Goal: Task Accomplishment & Management: Use online tool/utility

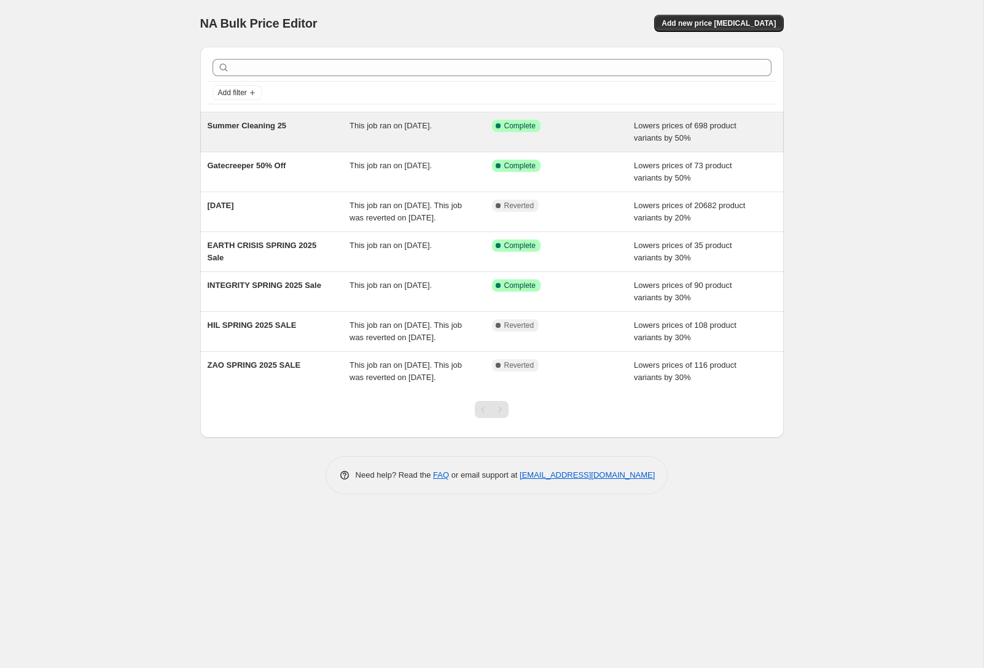
click at [344, 133] on div "Summer Cleaning 25" at bounding box center [279, 132] width 142 height 25
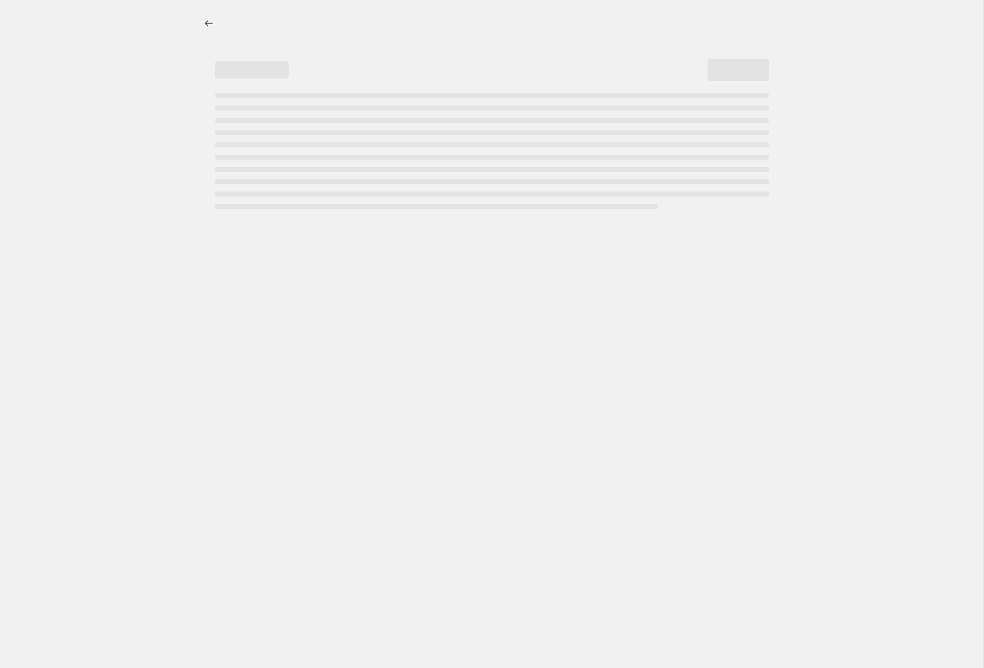
select select "percentage"
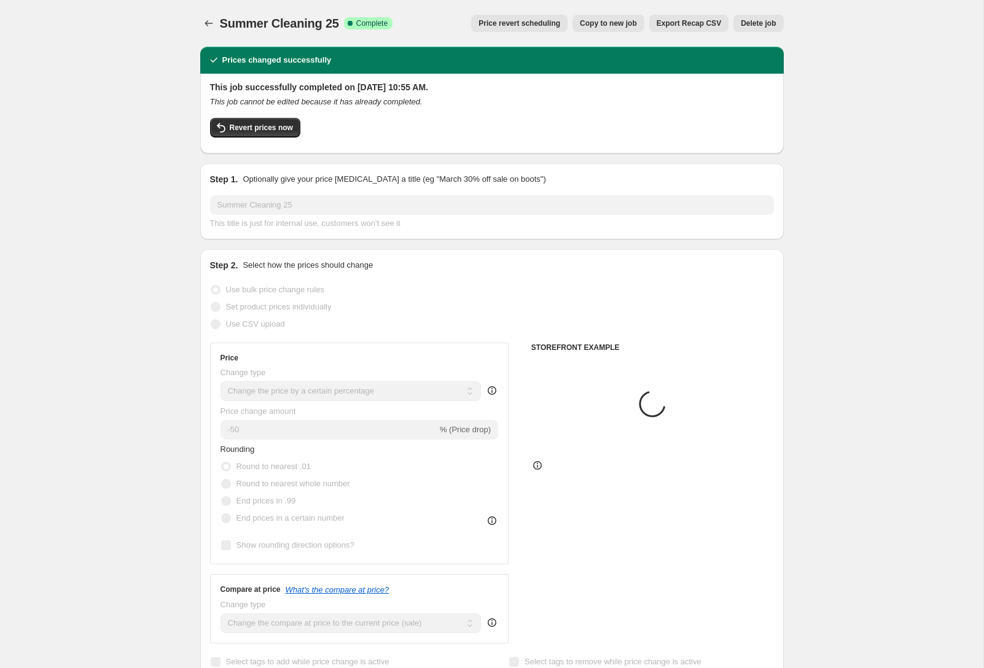
select select "collection"
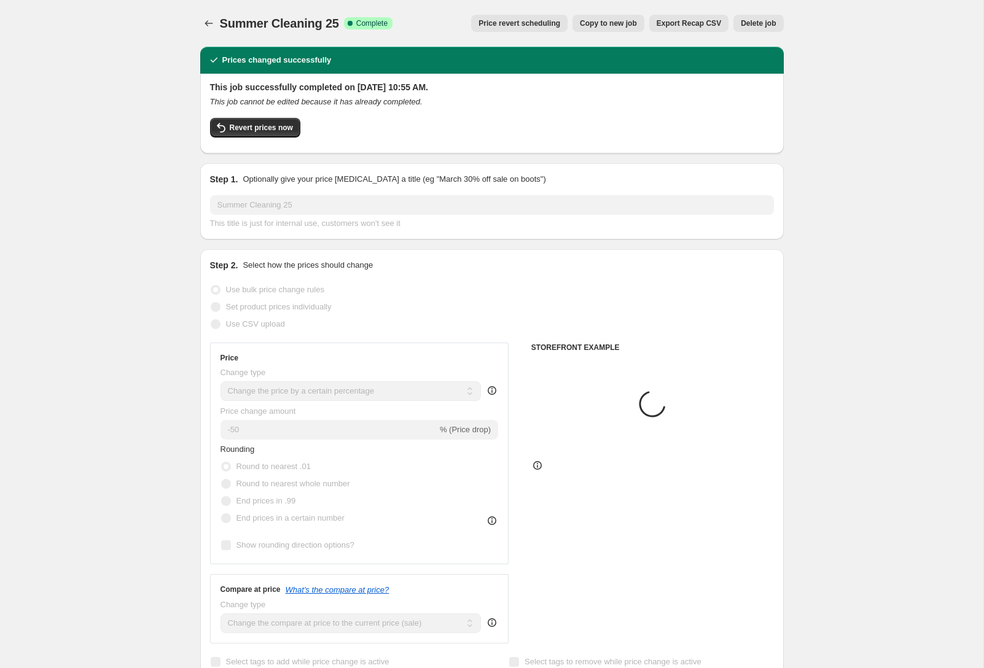
select select "collection"
